Goal: Information Seeking & Learning: Learn about a topic

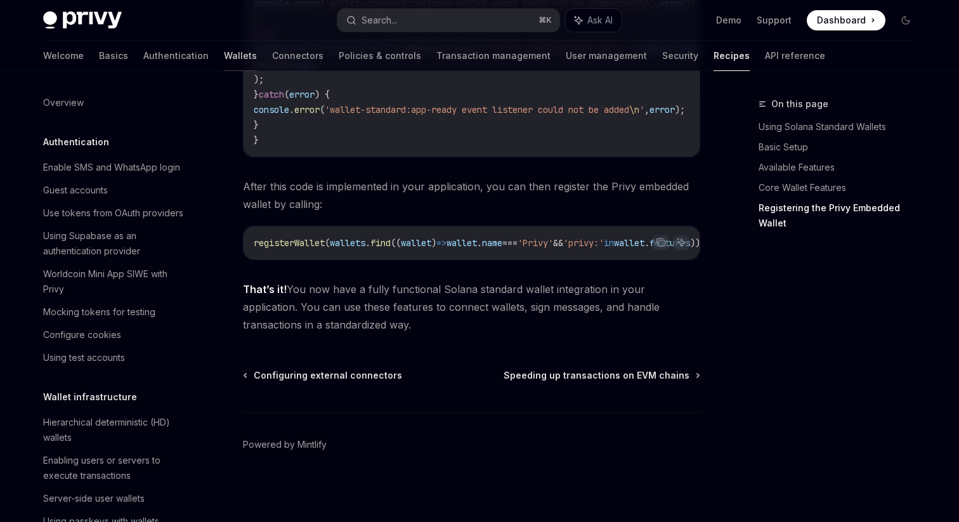
click at [224, 49] on link "Wallets" at bounding box center [240, 56] width 33 height 30
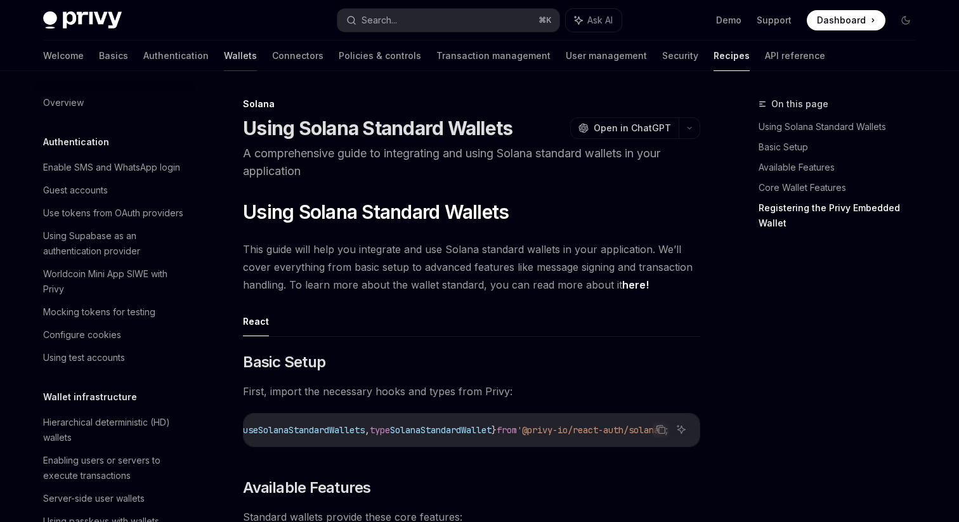
type textarea "*"
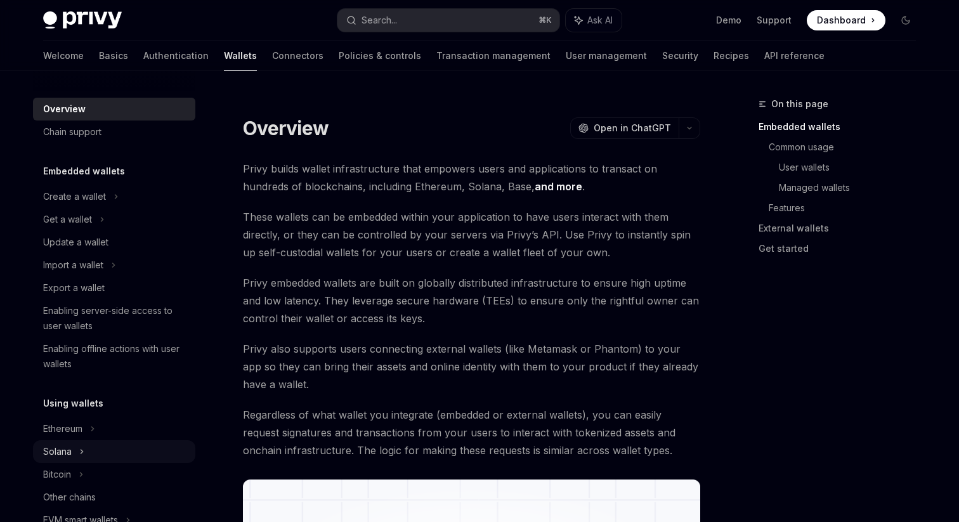
click at [63, 227] on div "Solana" at bounding box center [67, 219] width 49 height 15
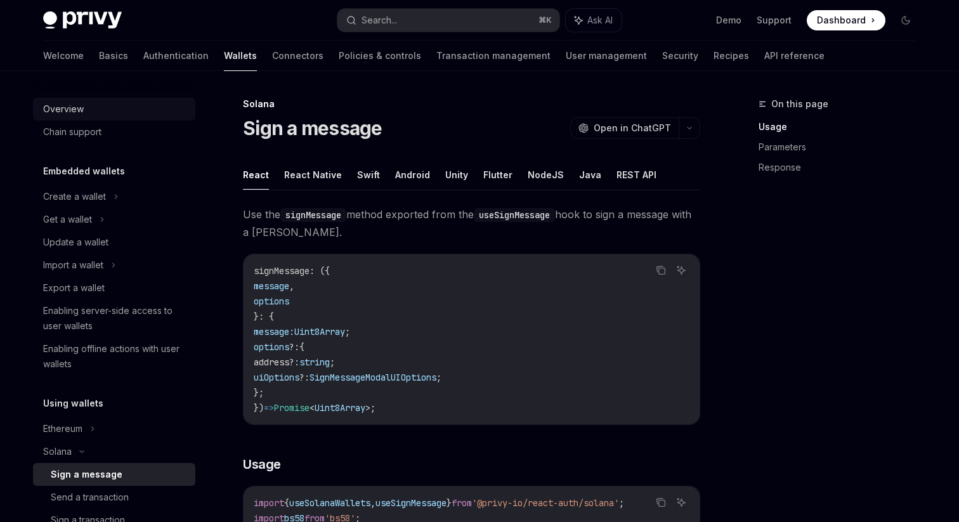
click at [68, 107] on div "Overview" at bounding box center [63, 108] width 41 height 15
type textarea "*"
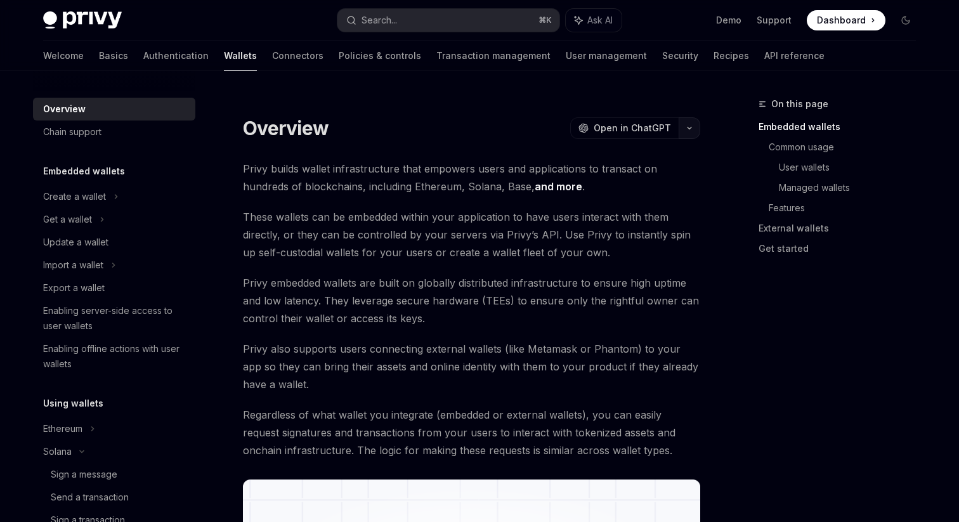
click at [692, 128] on button "button" at bounding box center [690, 128] width 22 height 22
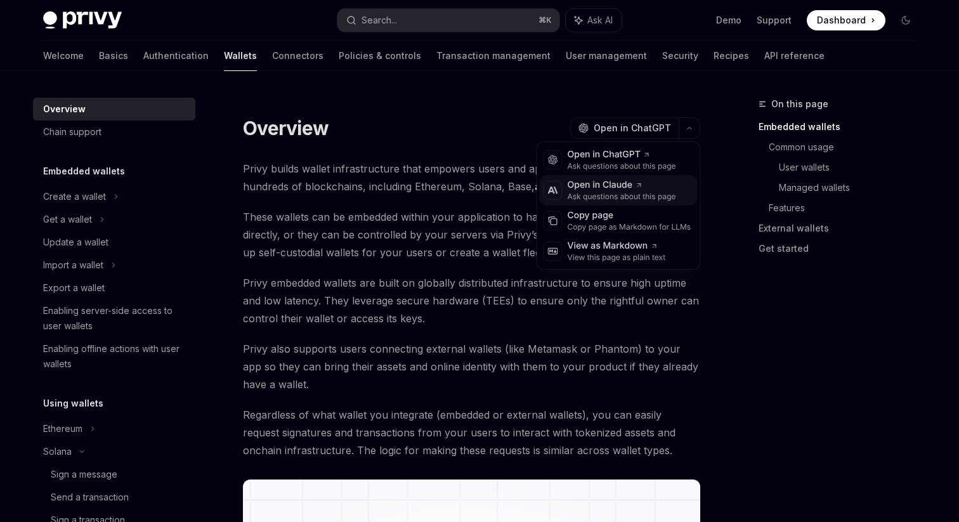
click at [576, 195] on div "Ask questions about this page" at bounding box center [622, 197] width 108 height 10
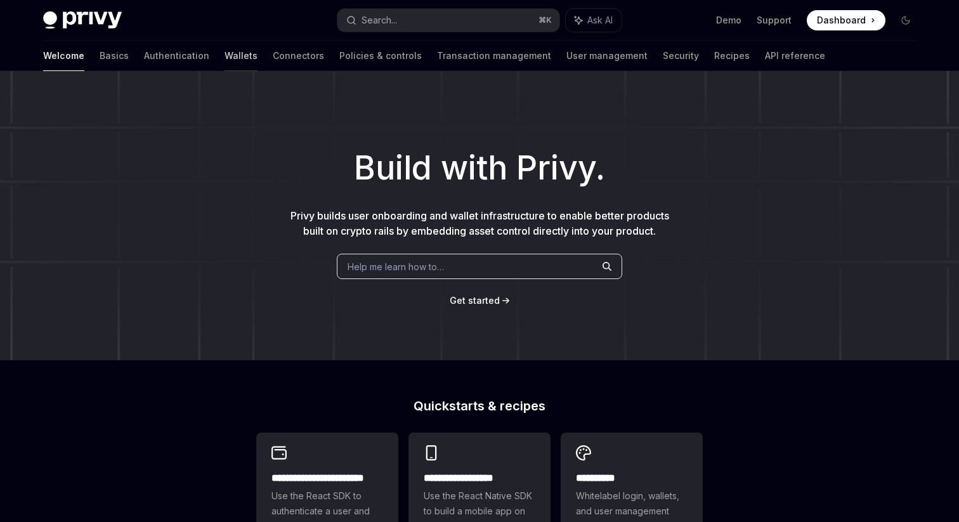
click at [225, 56] on link "Wallets" at bounding box center [241, 56] width 33 height 30
type textarea "*"
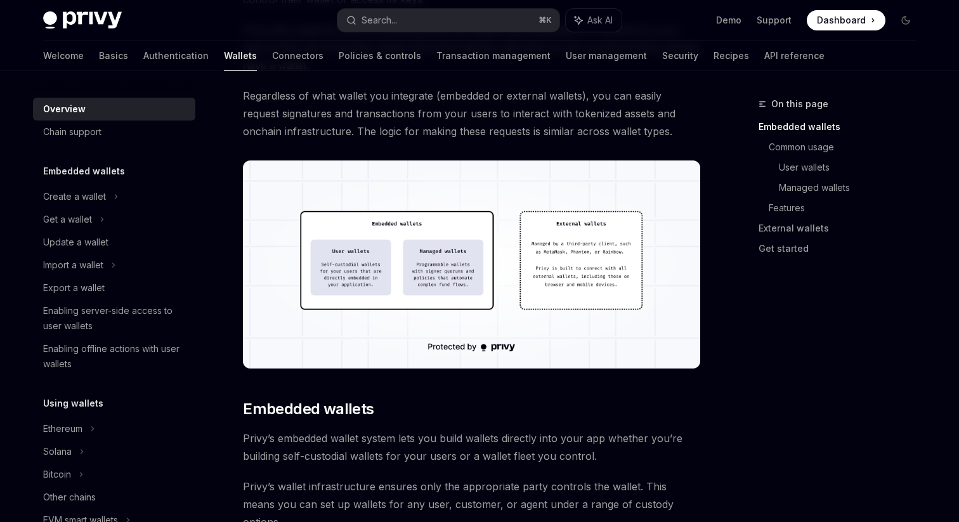
scroll to position [326, 0]
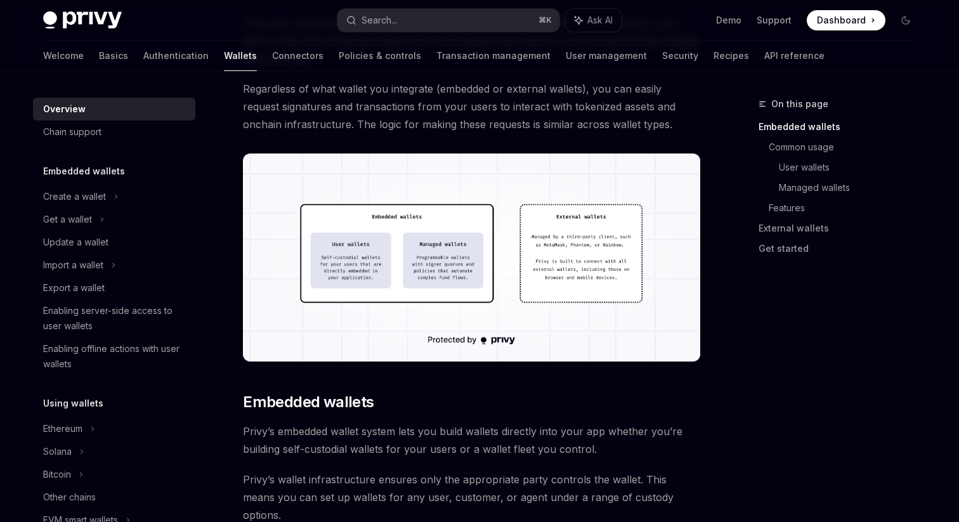
click at [462, 191] on img at bounding box center [471, 258] width 457 height 208
